Goal: Information Seeking & Learning: Compare options

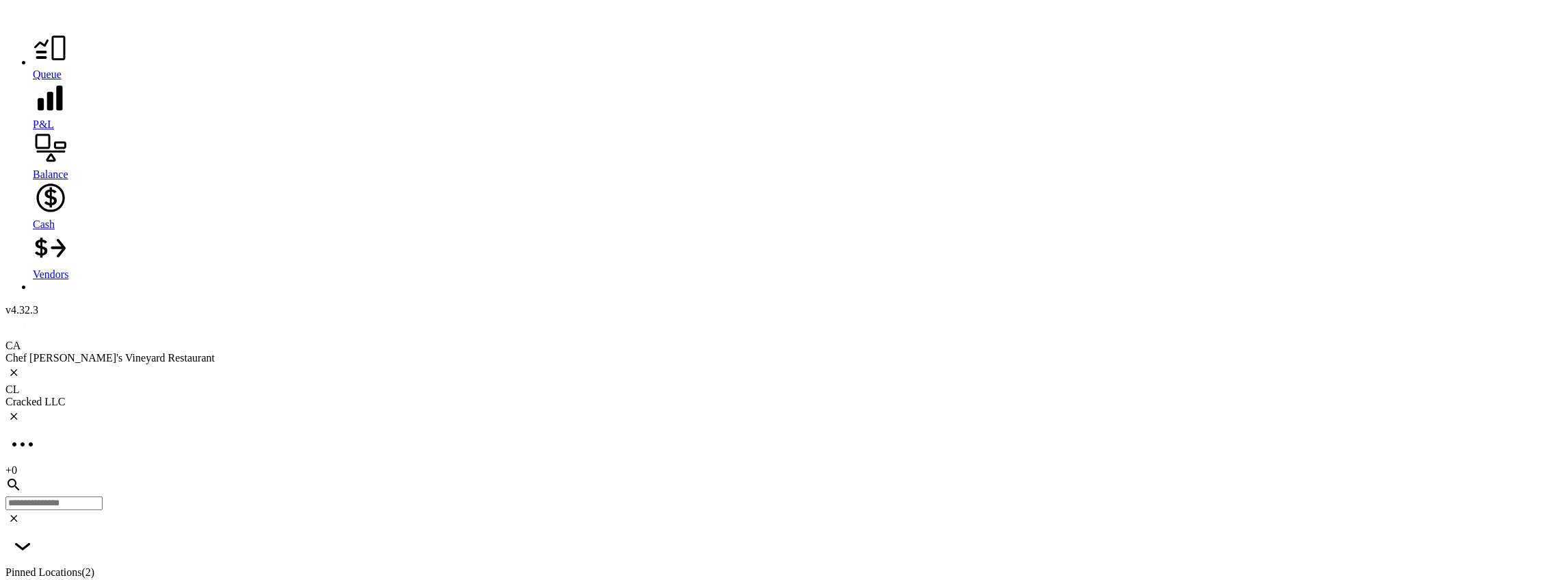
scroll to position [2700, 0]
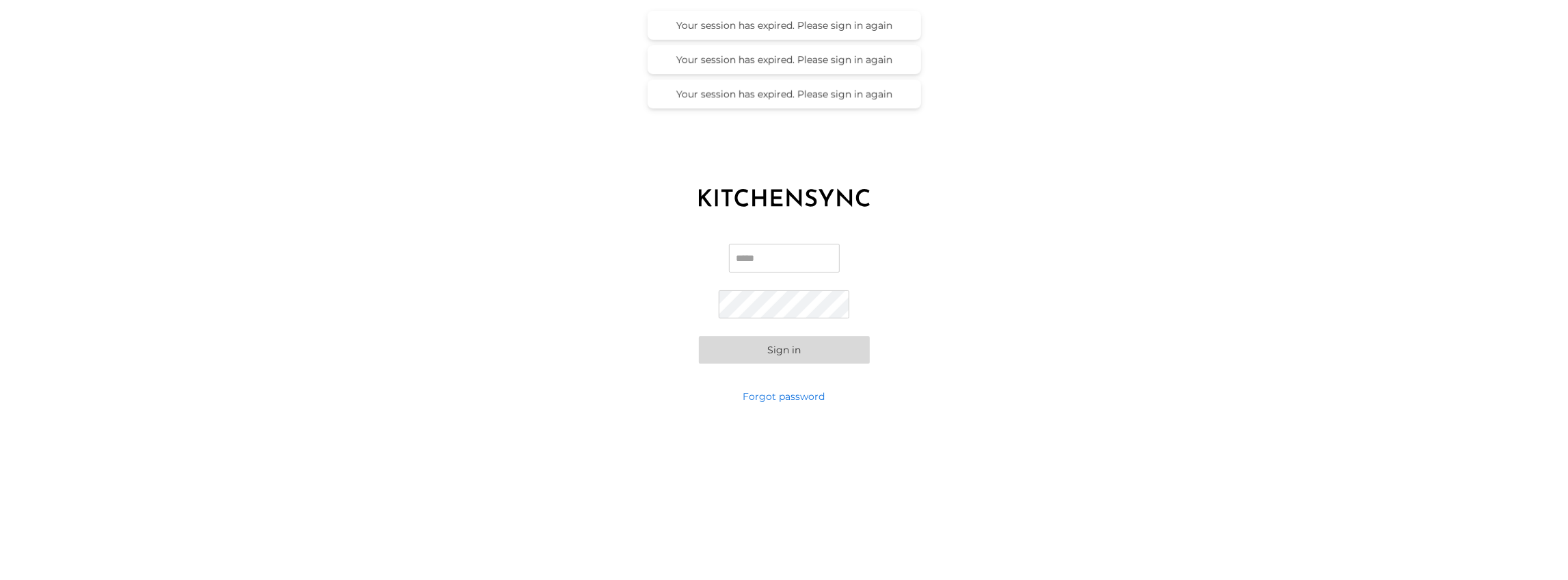
type input "**********"
click at [772, 360] on button "Sign in" at bounding box center [784, 349] width 171 height 27
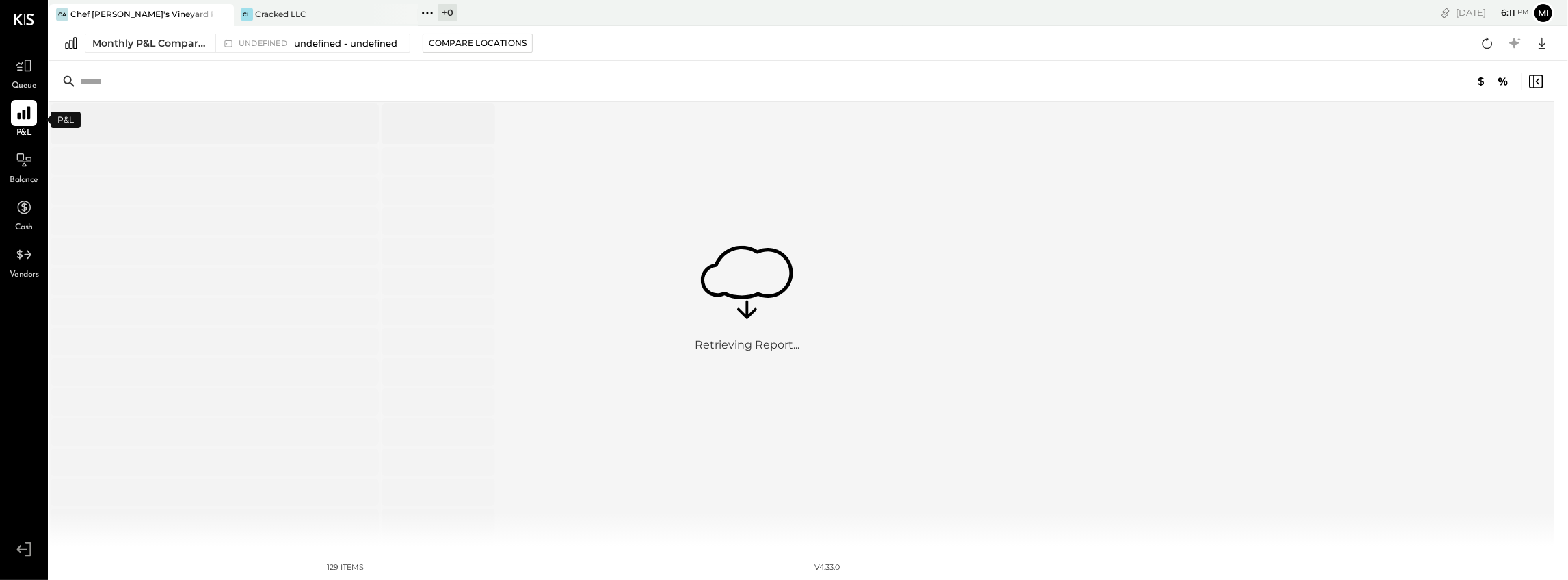
click at [21, 116] on icon at bounding box center [23, 113] width 13 height 13
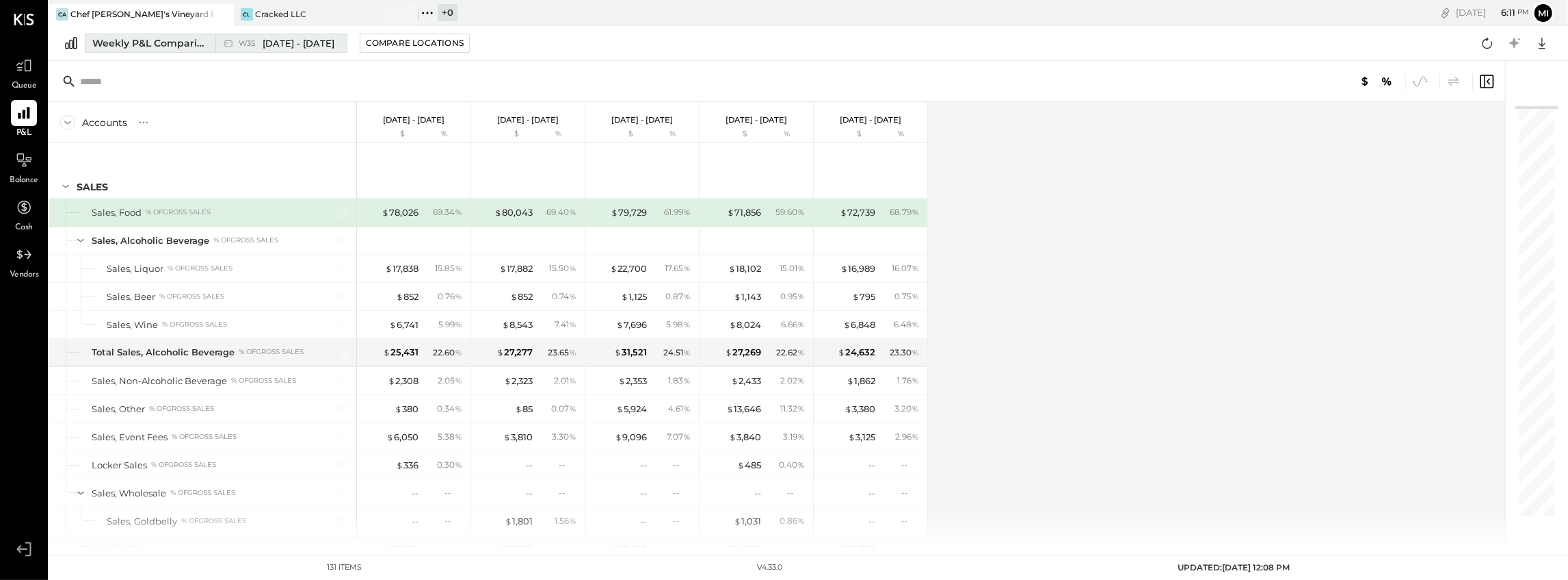
click at [189, 45] on div "Weekly P&L Comparison" at bounding box center [150, 42] width 115 height 14
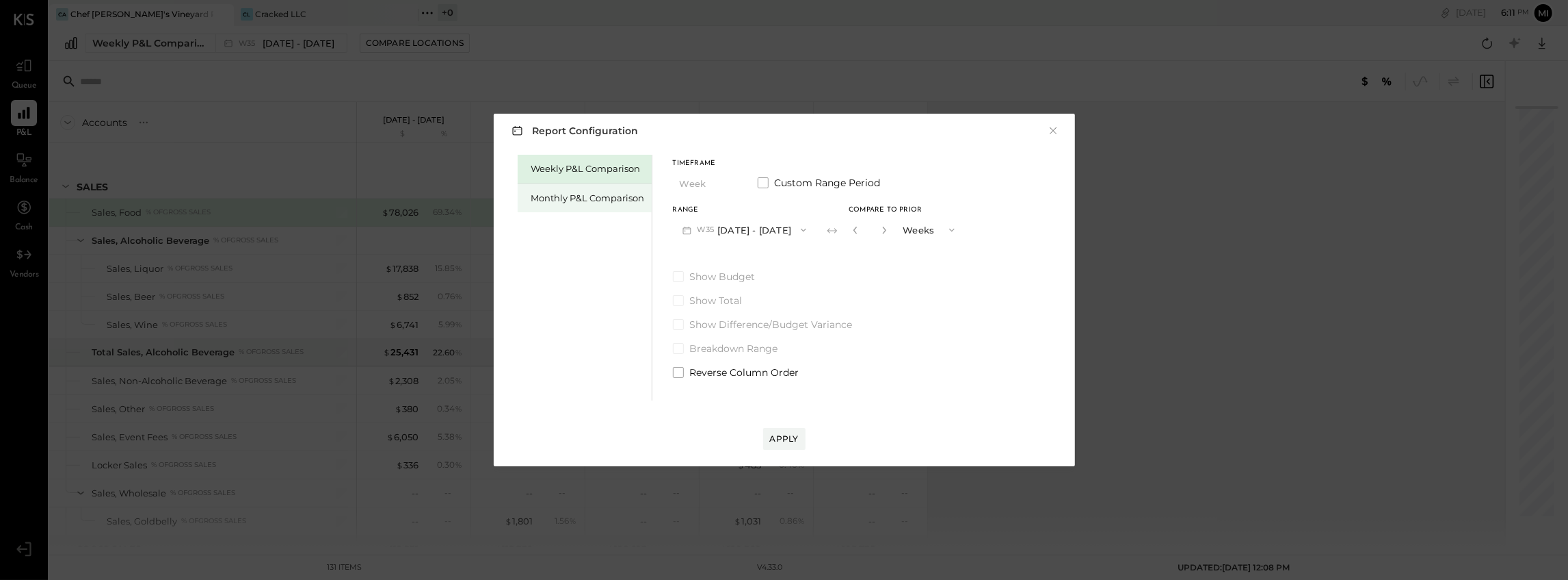
click at [592, 199] on div "Monthly P&L Comparison" at bounding box center [588, 198] width 113 height 13
click at [844, 228] on div "Compare" at bounding box center [855, 229] width 45 height 12
click at [745, 231] on button "M09 Sep 1 - 30, 2025" at bounding box center [745, 230] width 144 height 26
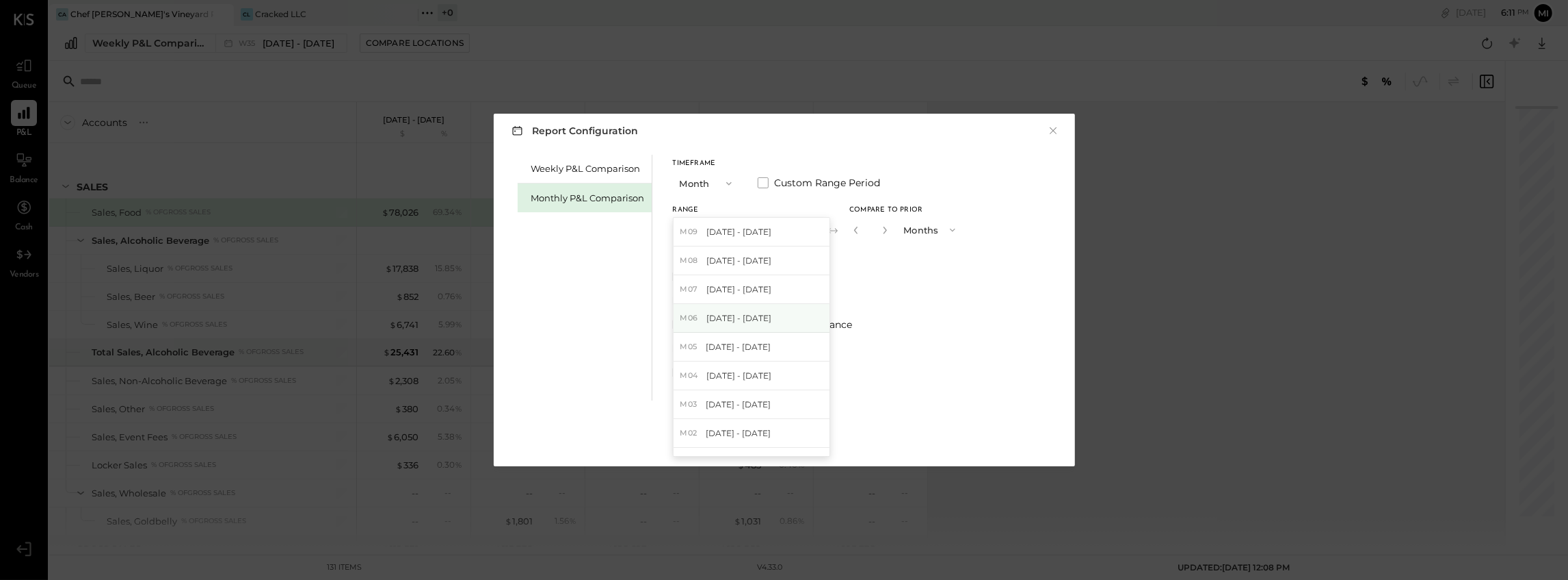
click at [726, 322] on span "[DATE] - [DATE]" at bounding box center [739, 318] width 65 height 12
click at [883, 227] on icon "button" at bounding box center [885, 230] width 3 height 7
type input "*"
click at [782, 436] on div "Apply" at bounding box center [784, 438] width 29 height 12
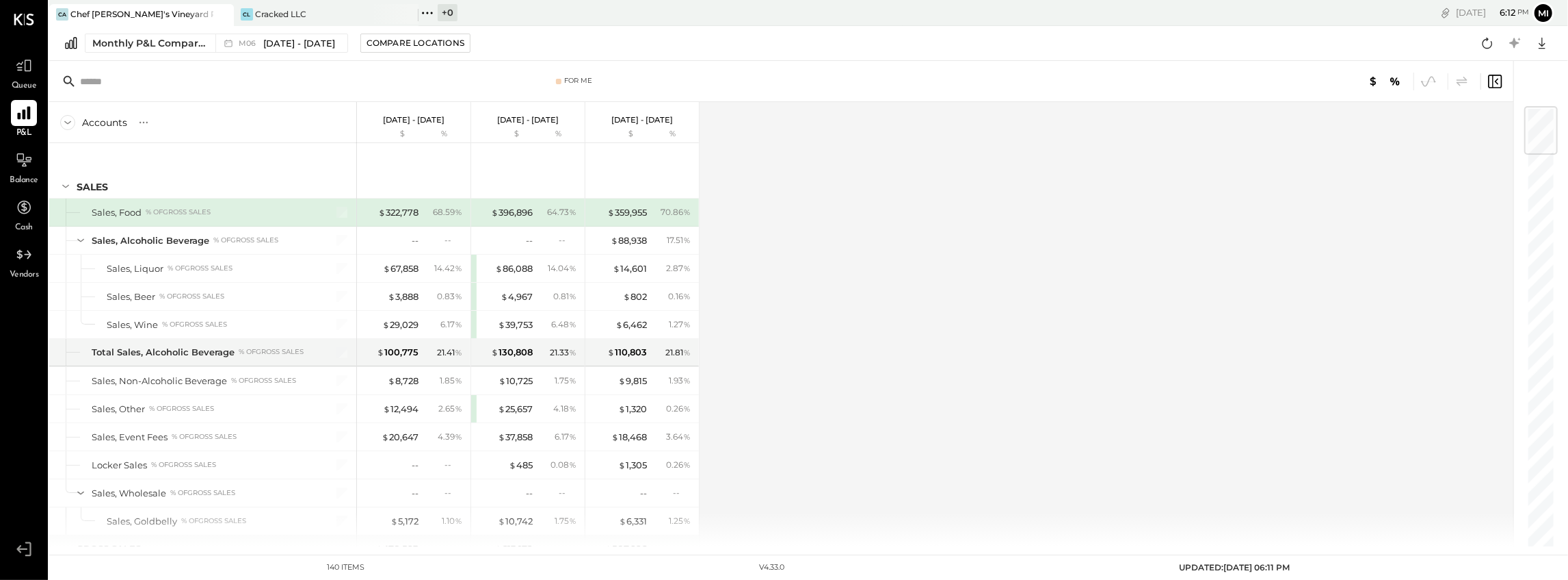
click at [20, 116] on icon at bounding box center [23, 113] width 13 height 13
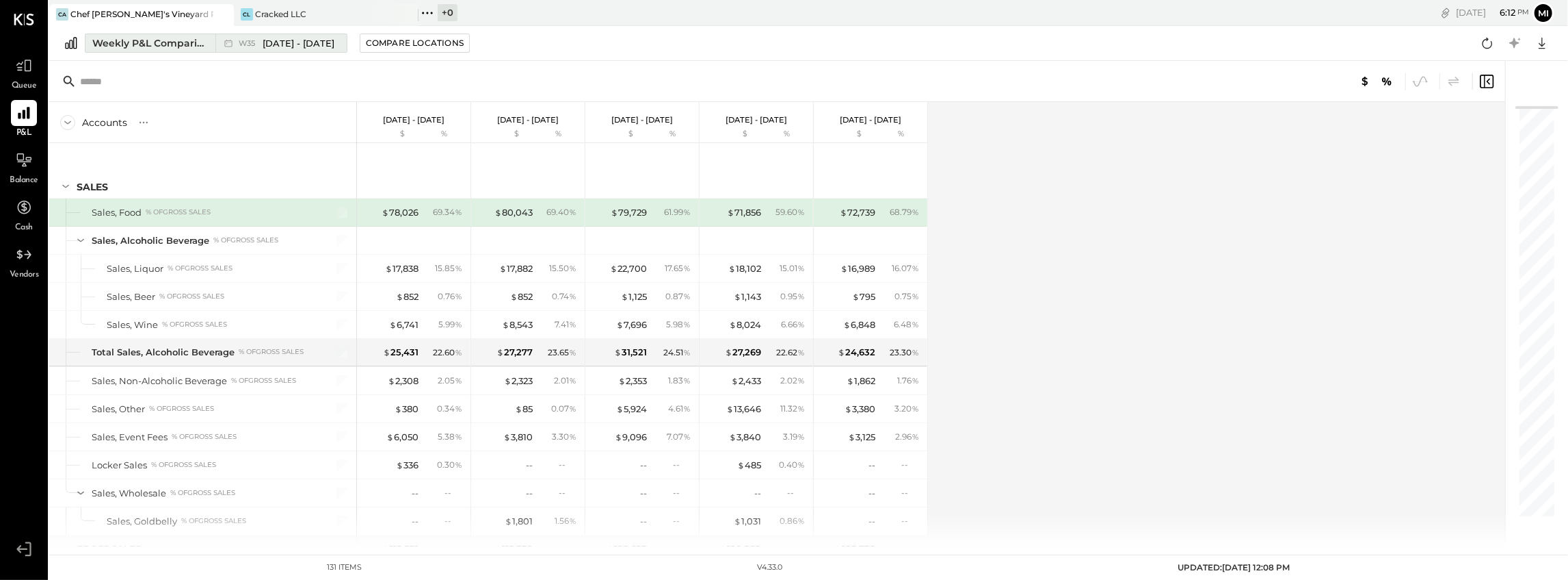
click at [271, 42] on span "Aug 25 - 31, 2025" at bounding box center [298, 43] width 72 height 13
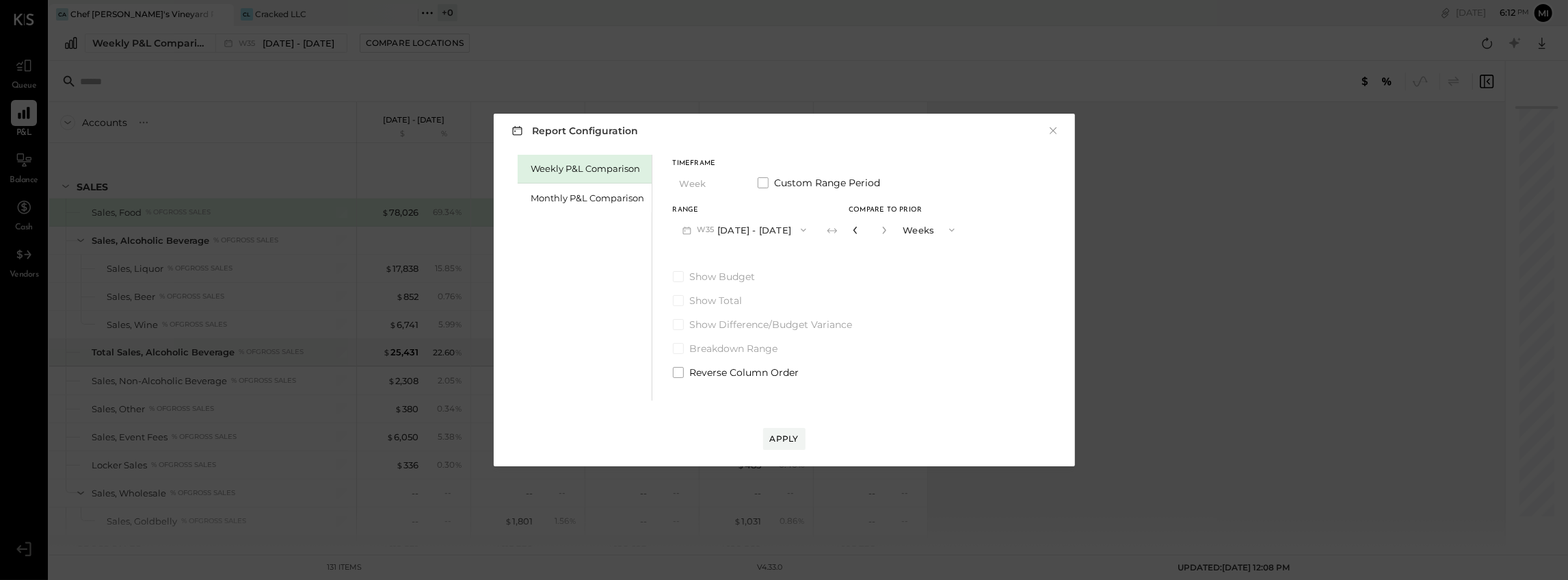
click at [855, 229] on icon "button" at bounding box center [855, 230] width 8 height 8
type input "*"
click at [564, 195] on div "Monthly P&L Comparison" at bounding box center [588, 198] width 113 height 13
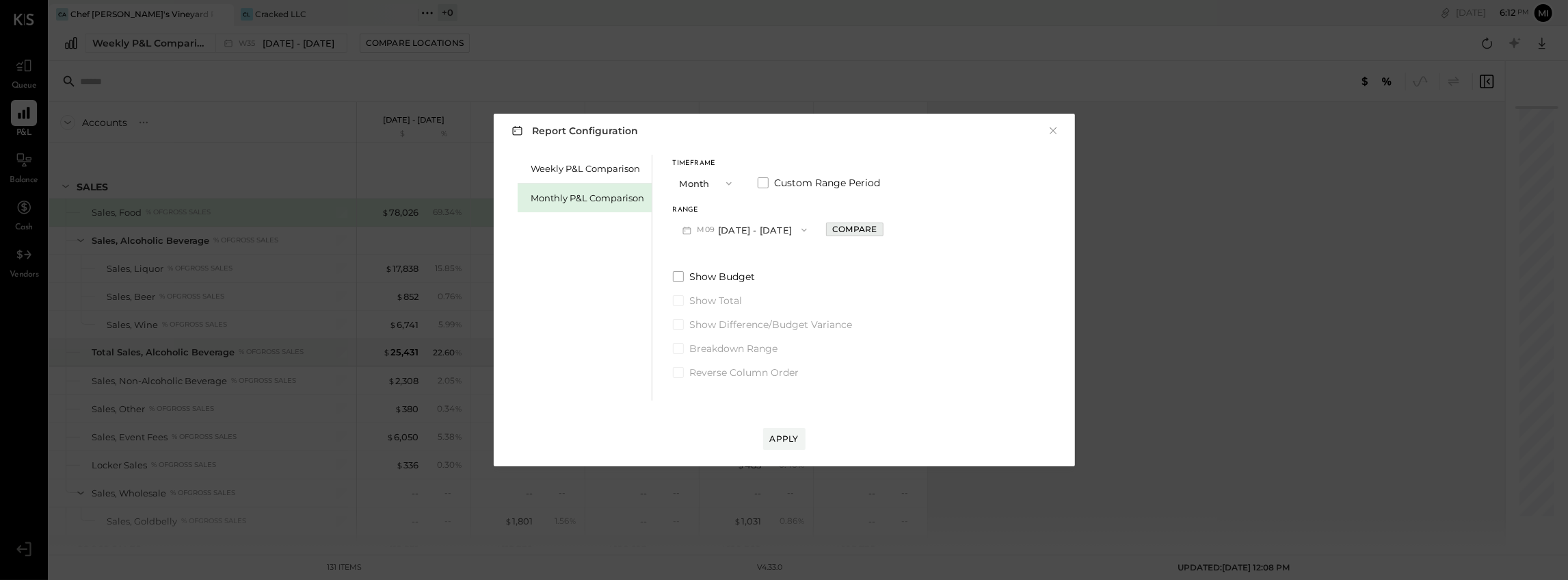
click at [854, 227] on div "Compare" at bounding box center [855, 229] width 45 height 12
click at [881, 230] on icon "button" at bounding box center [885, 230] width 8 height 8
click at [766, 230] on button "M09 Sep 1 - 30, 2025" at bounding box center [745, 230] width 144 height 26
click at [745, 266] on div "M08 Aug 1 - 31, 2025" at bounding box center [752, 261] width 156 height 29
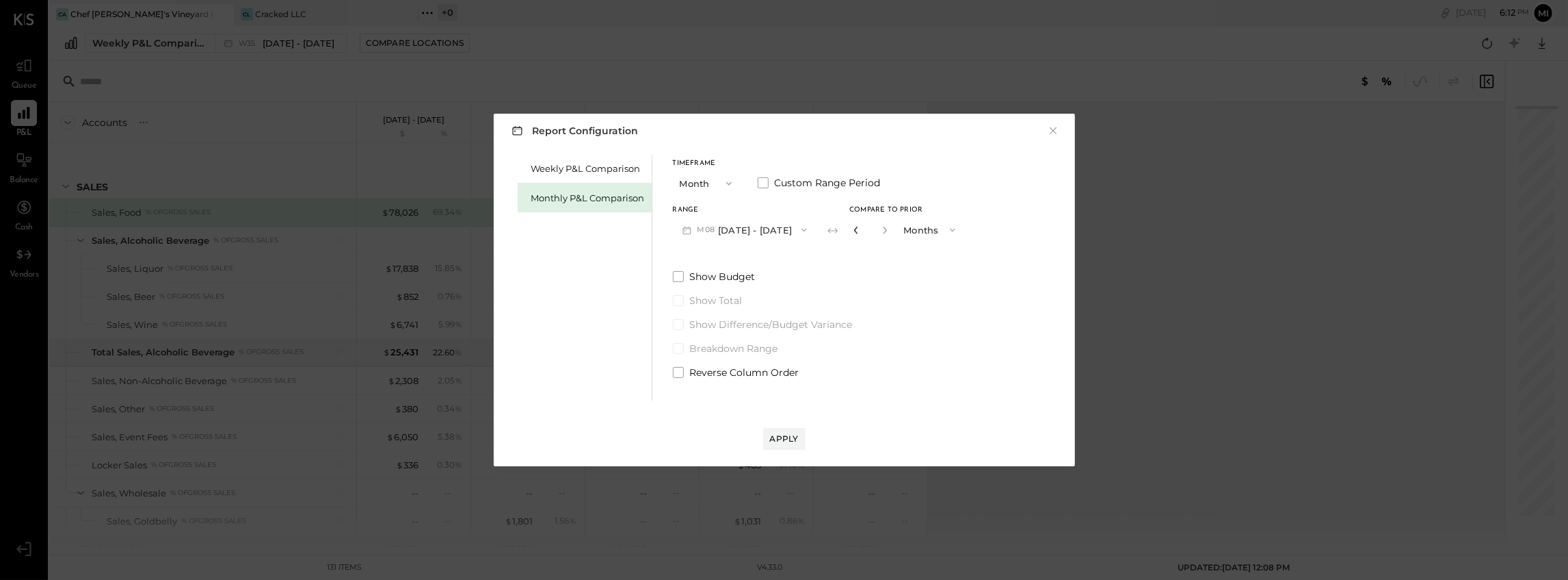
click at [853, 231] on icon "button" at bounding box center [856, 230] width 8 height 8
type input "*"
click at [789, 436] on div "Apply" at bounding box center [784, 438] width 29 height 12
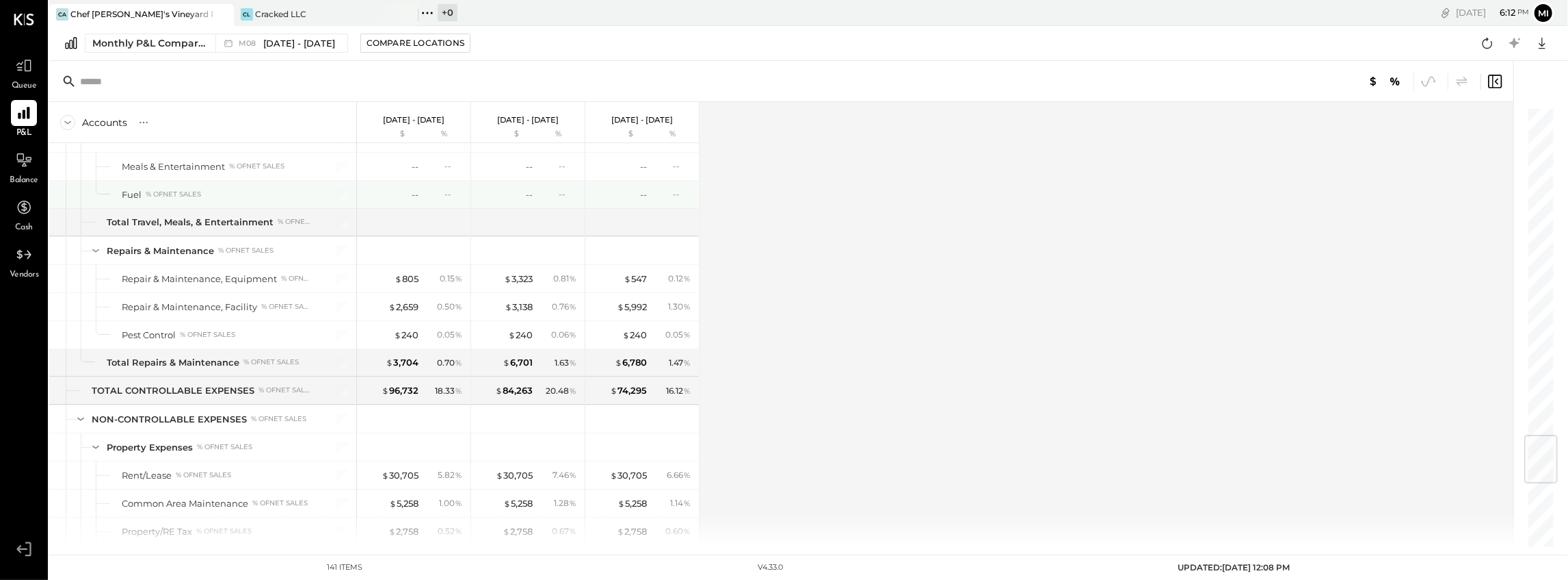
scroll to position [2555, 0]
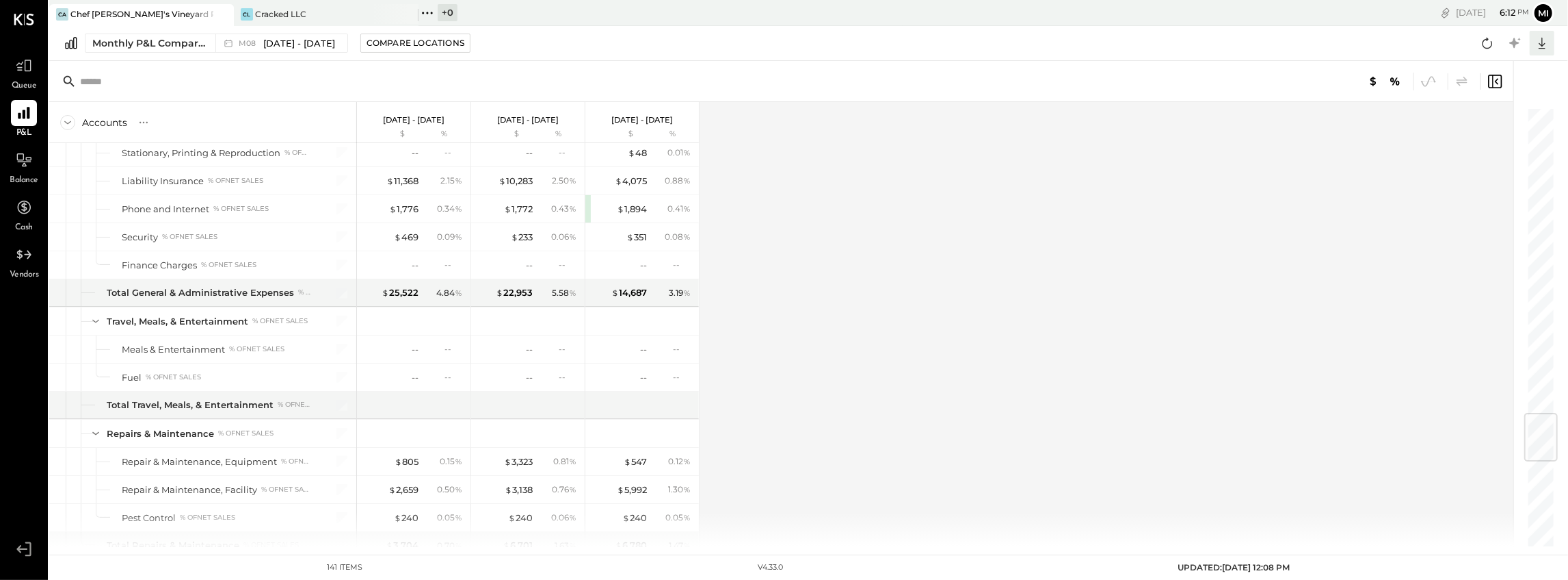
click at [1548, 44] on icon at bounding box center [1542, 43] width 18 height 18
click at [1485, 122] on div "Excel" at bounding box center [1499, 123] width 109 height 29
click at [29, 61] on icon at bounding box center [24, 65] width 18 height 18
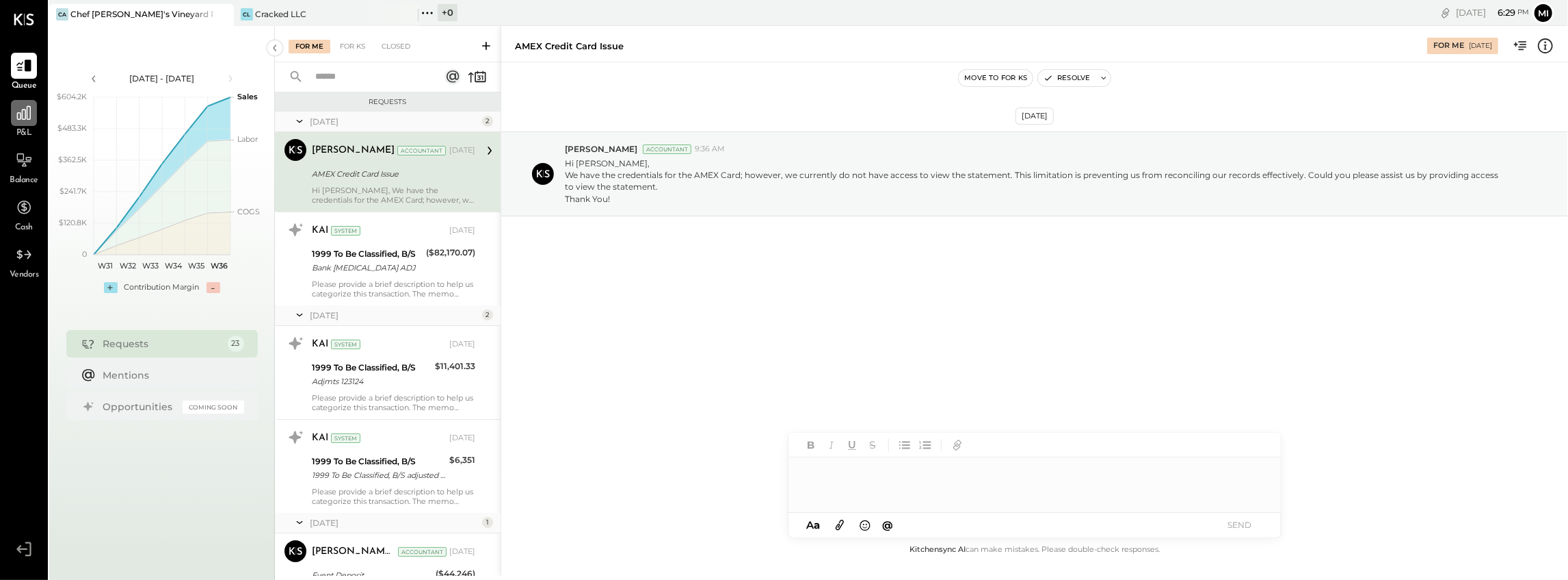
click at [26, 115] on icon at bounding box center [24, 112] width 18 height 18
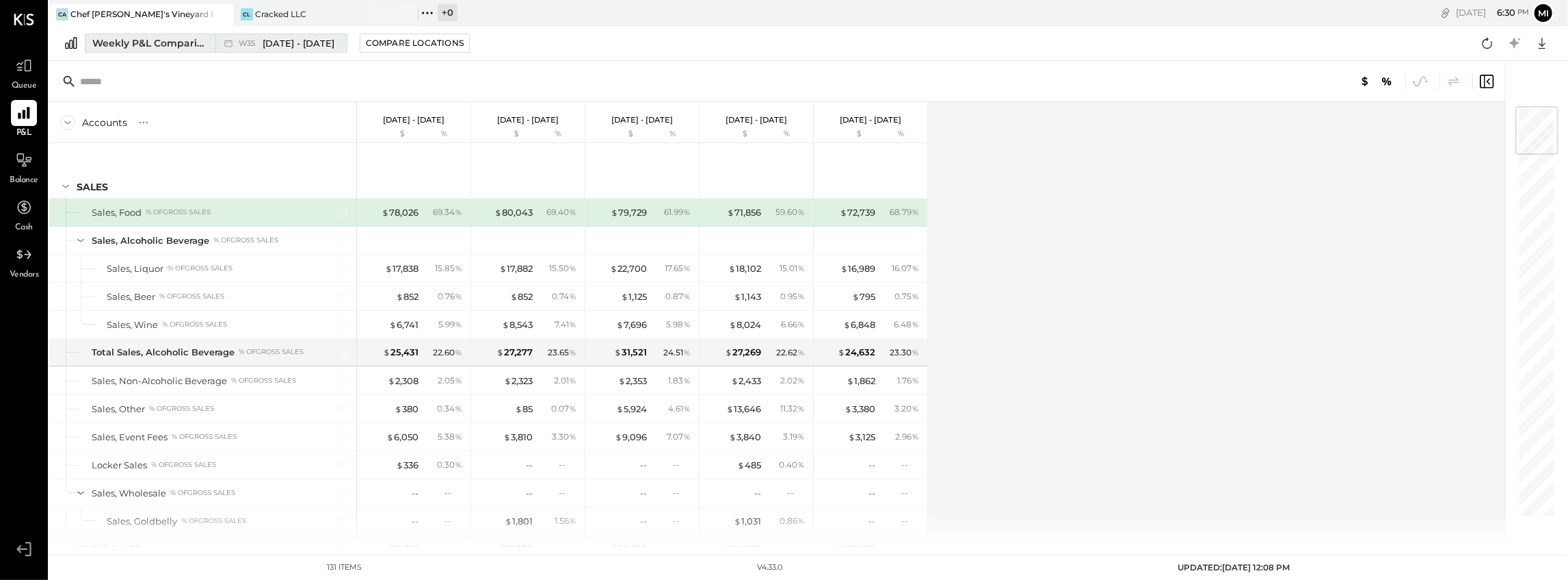
click at [290, 41] on span "Aug 25 - 31, 2025" at bounding box center [298, 43] width 72 height 13
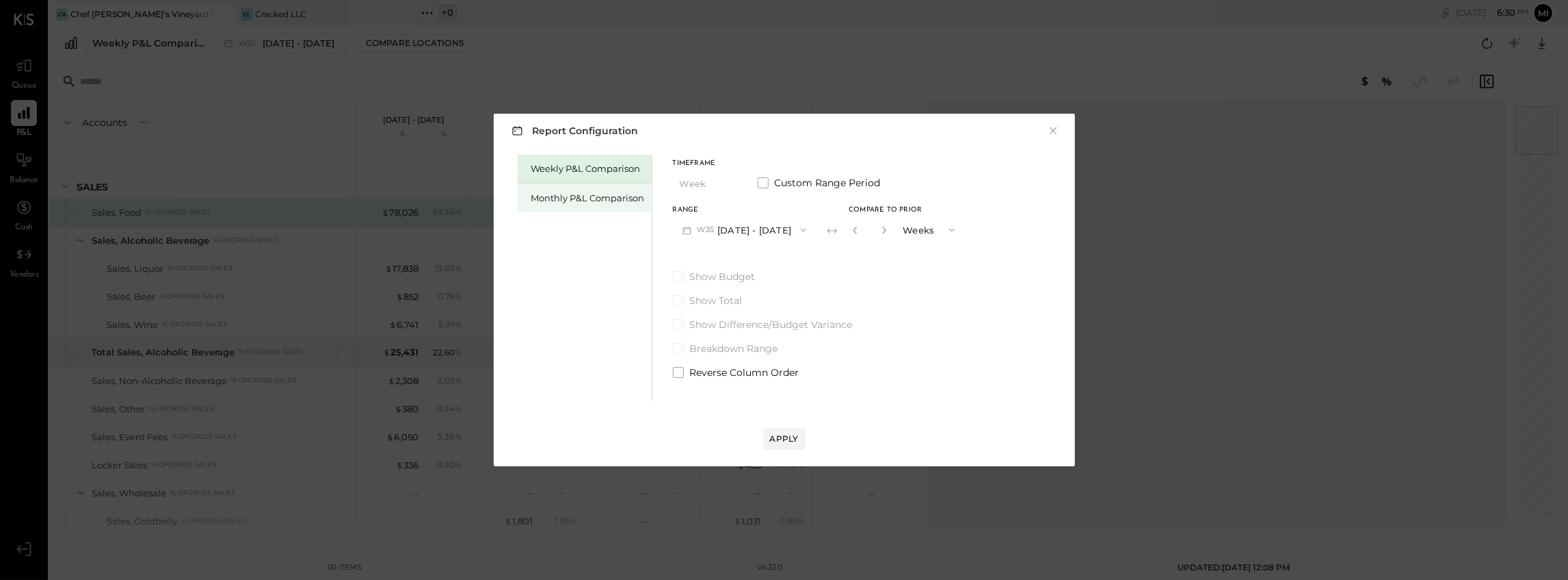
click at [607, 195] on div "Monthly P&L Comparison" at bounding box center [588, 198] width 113 height 13
click at [841, 225] on div "Compare" at bounding box center [855, 229] width 45 height 12
click at [724, 227] on button "M09 Sep 1 - 30, 2025" at bounding box center [745, 230] width 144 height 26
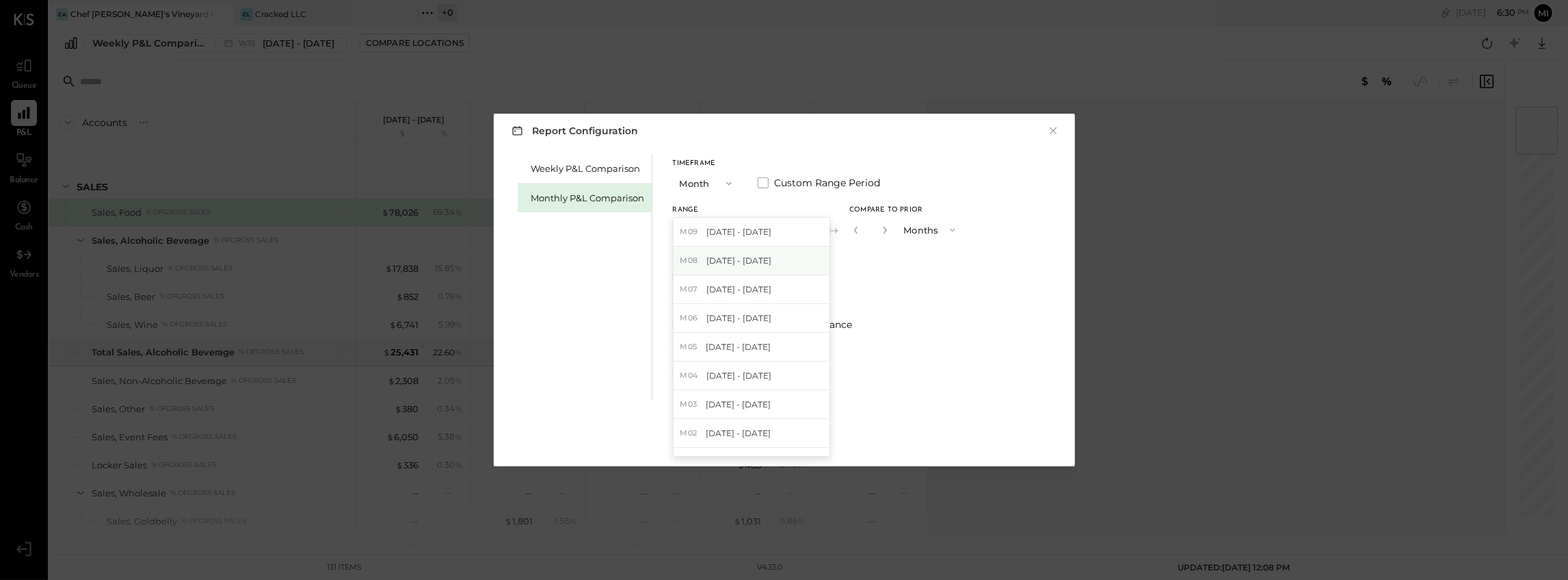
click at [730, 263] on span "Aug 1 - 31, 2025" at bounding box center [739, 260] width 65 height 12
click at [883, 227] on icon "button" at bounding box center [885, 230] width 3 height 7
type input "*"
click at [778, 440] on div "Apply" at bounding box center [784, 438] width 29 height 12
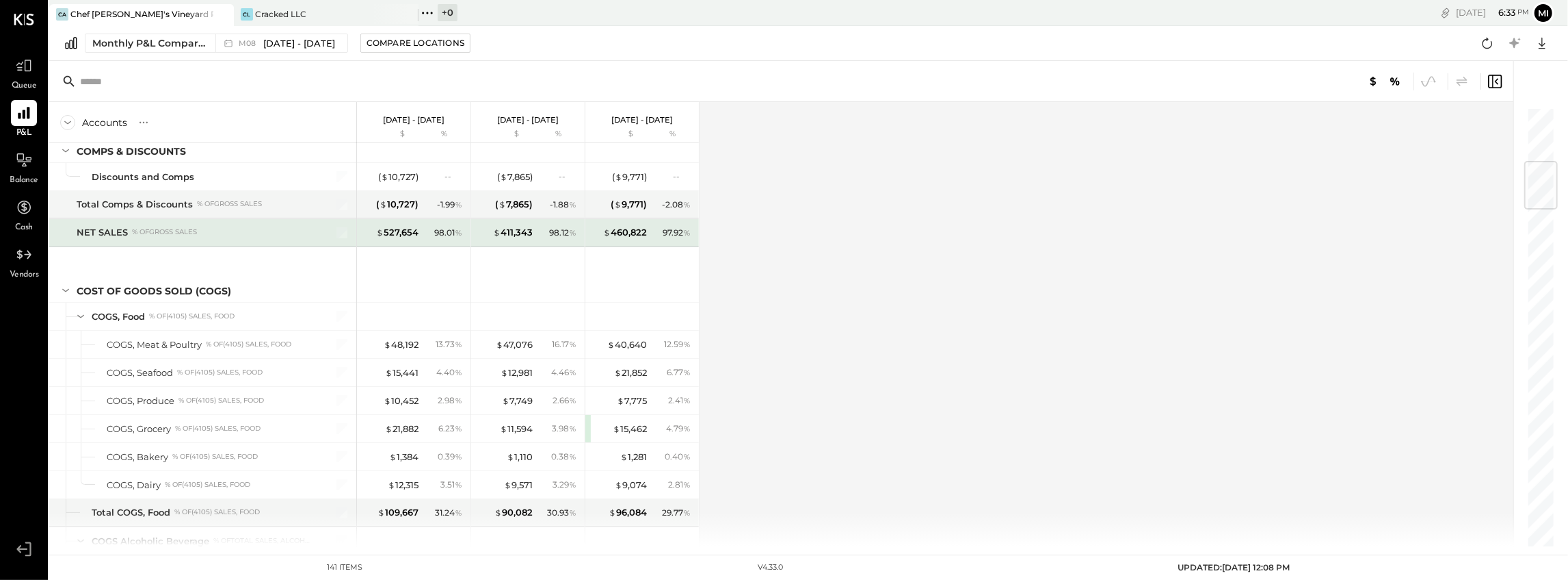
scroll to position [502, 0]
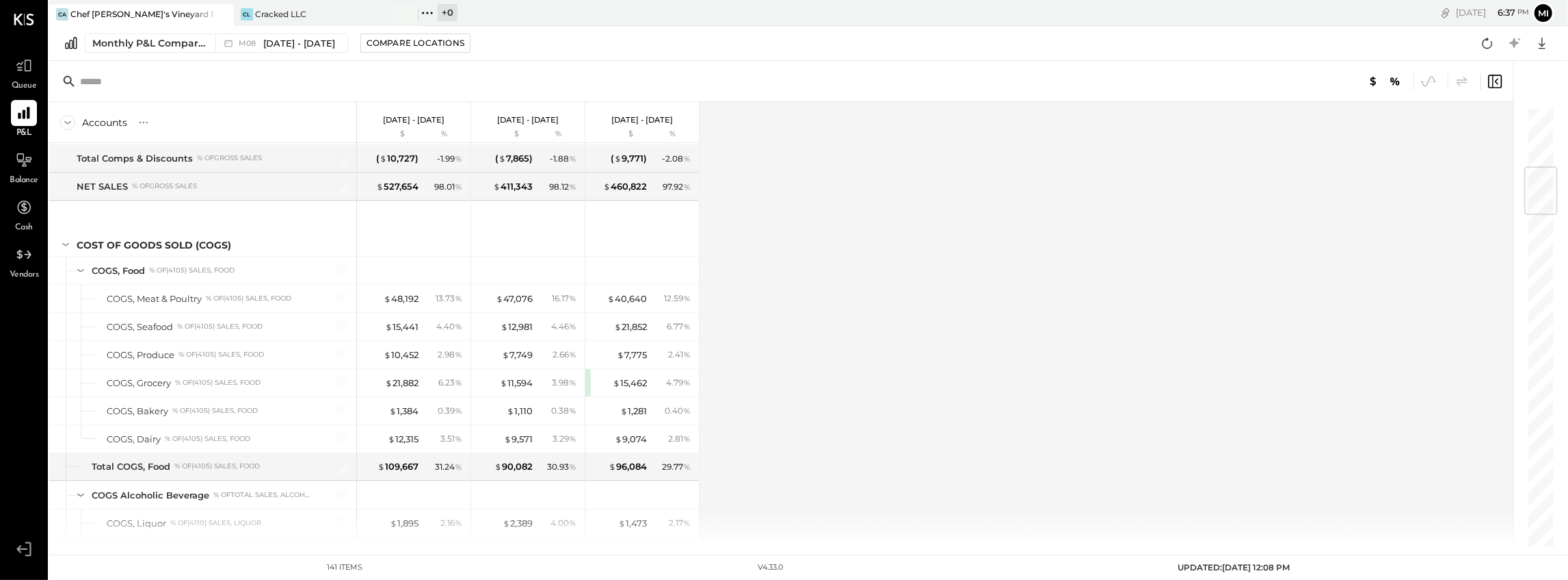
click at [886, 215] on div "Accounts S % GL Aug 1 - 31, 2025 $ % Jul 1 - 31, 2025 $ % Jun 1 - 30, 2025 $ % …" at bounding box center [782, 324] width 1466 height 444
